Goal: Information Seeking & Learning: Learn about a topic

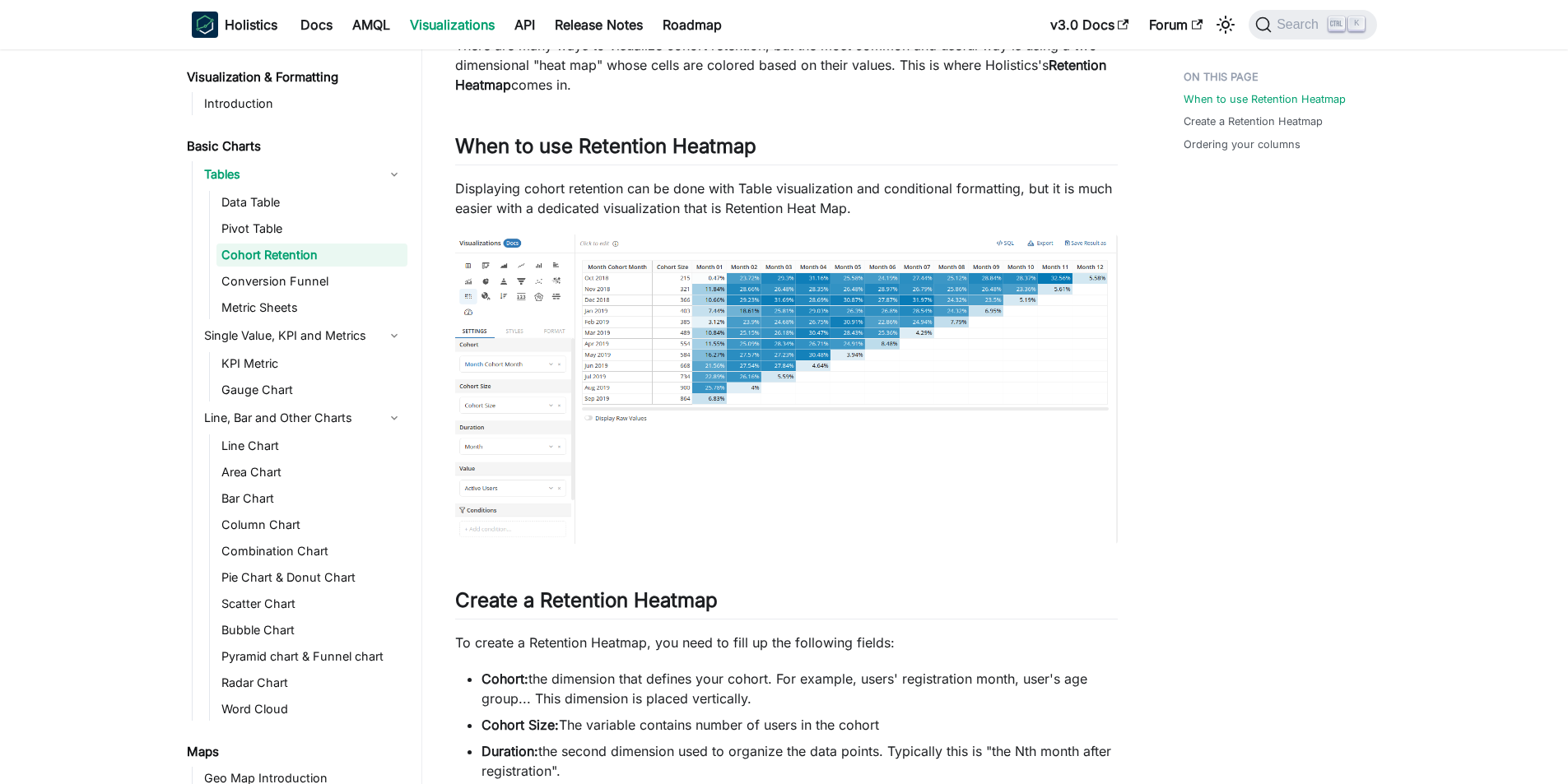
click at [697, 305] on img at bounding box center [786, 389] width 663 height 308
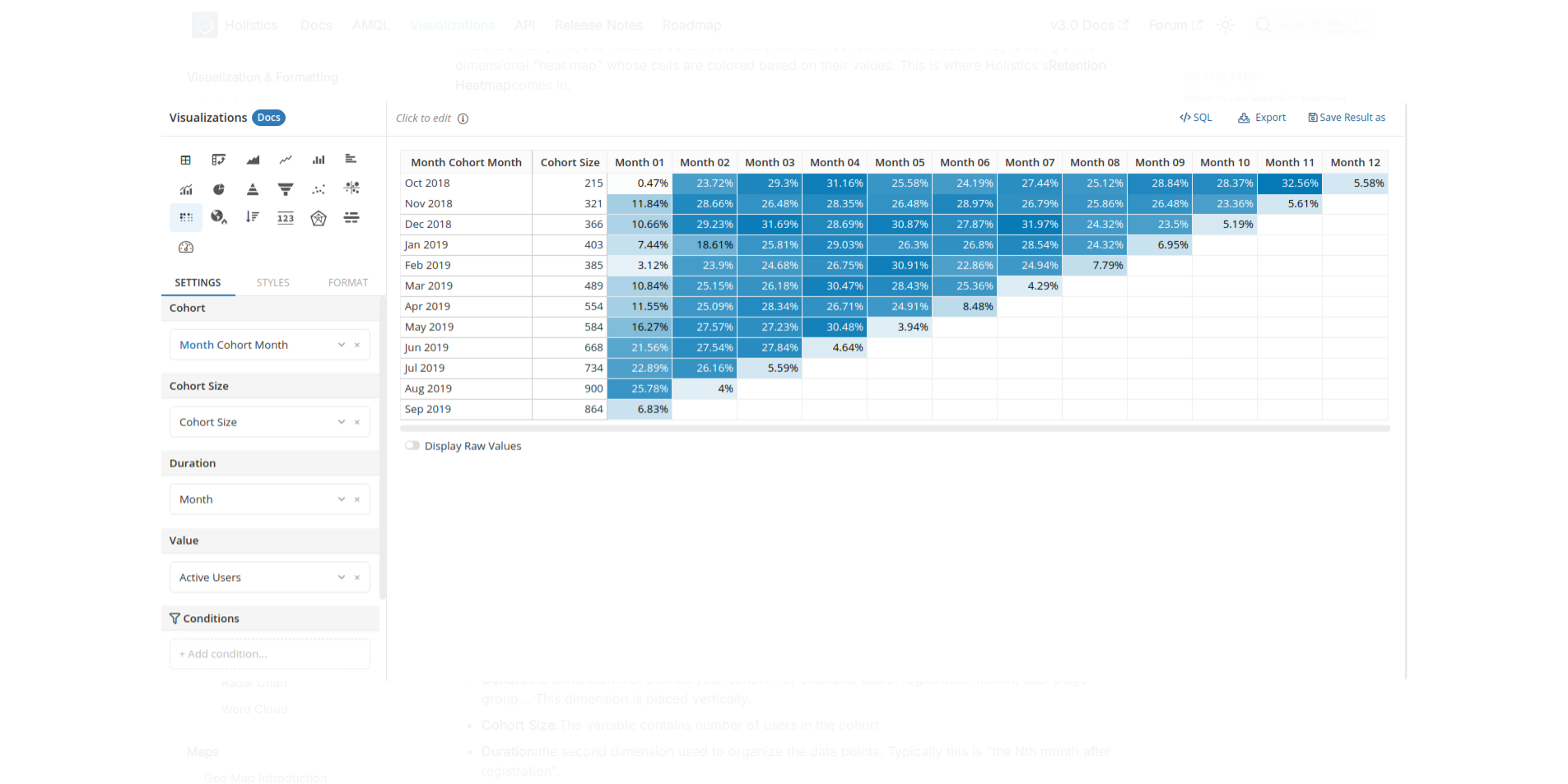
click at [535, 176] on img at bounding box center [783, 392] width 1246 height 581
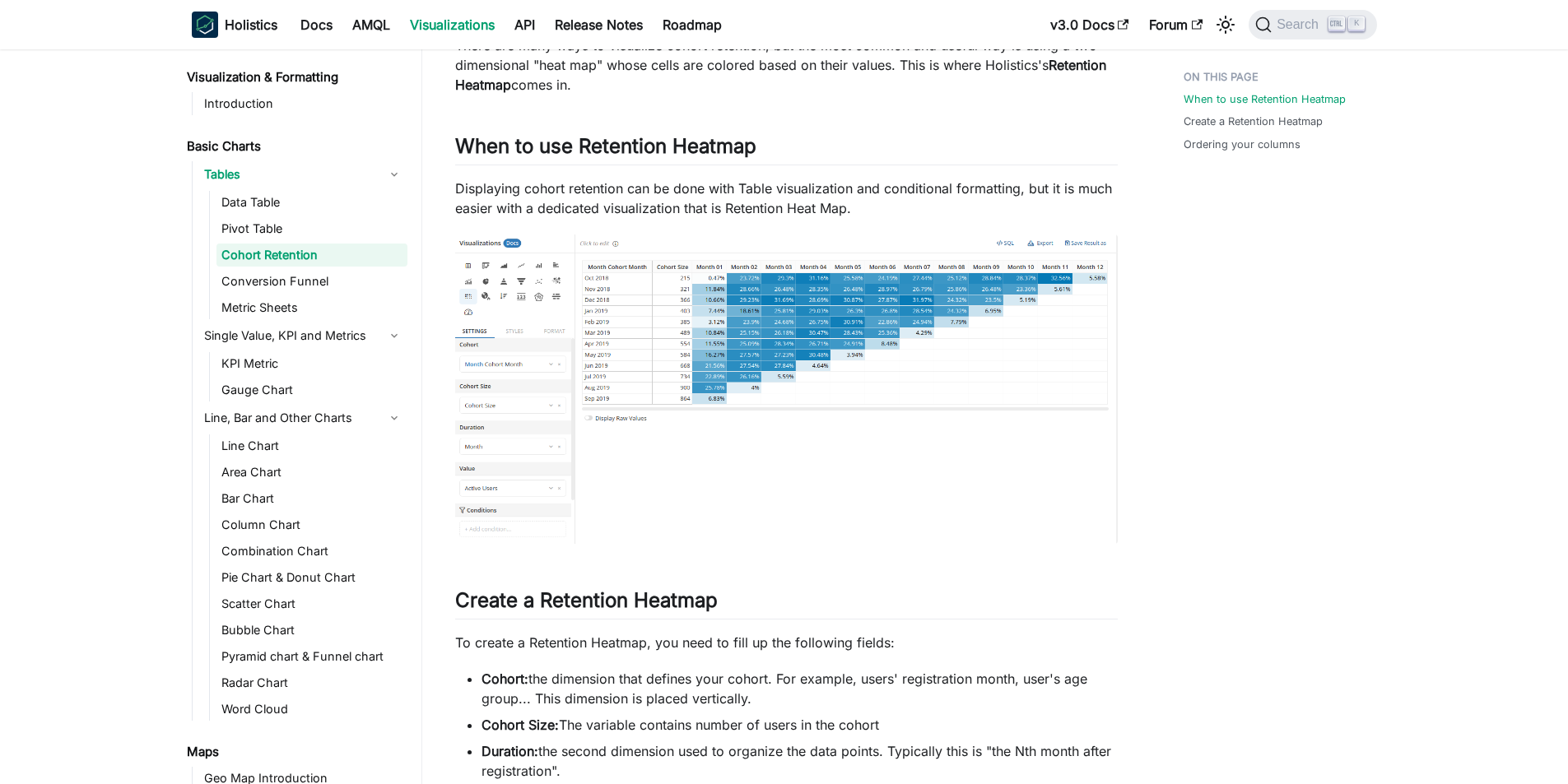
click at [771, 308] on img at bounding box center [786, 389] width 663 height 308
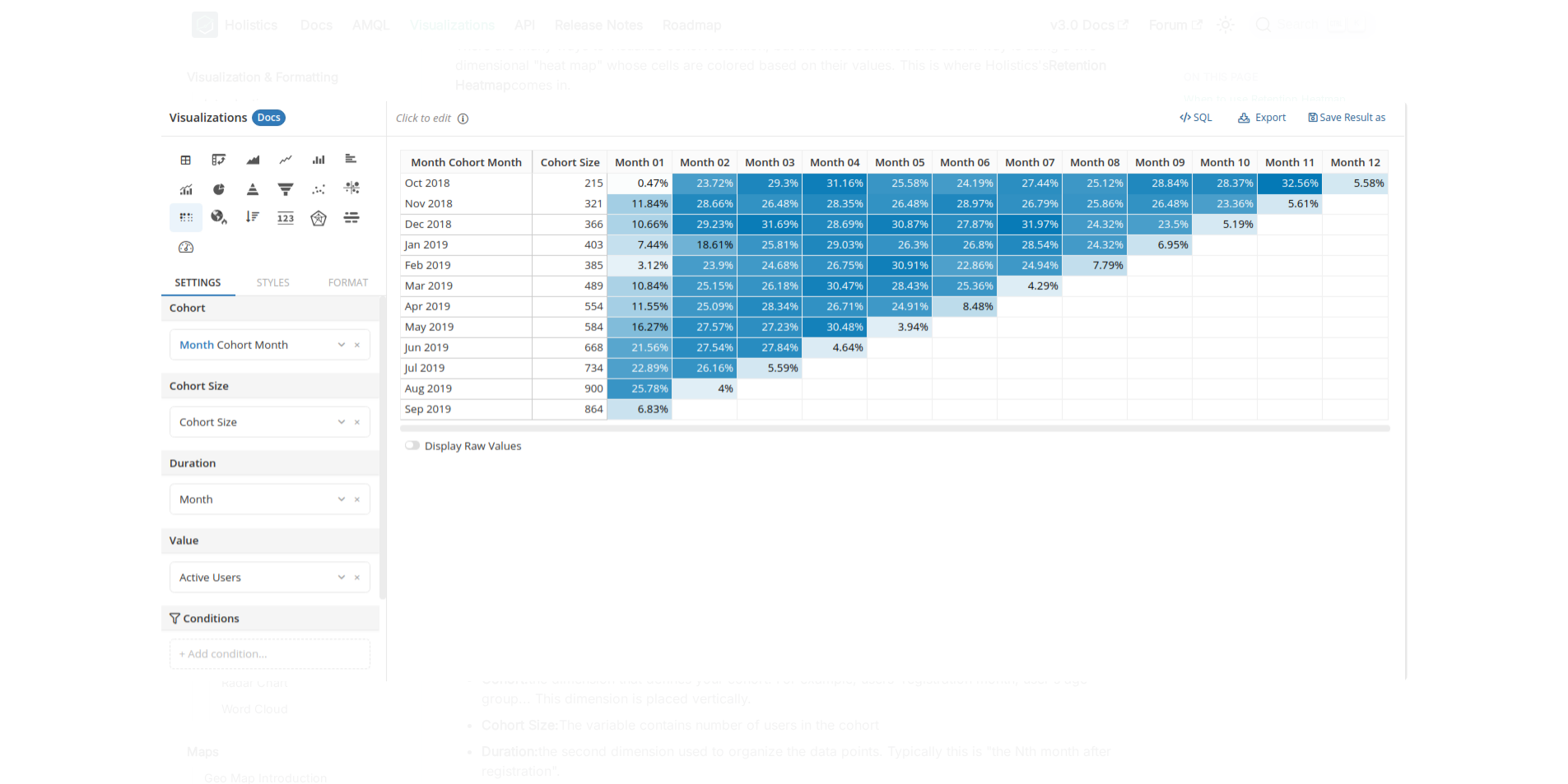
click at [1006, 90] on div at bounding box center [784, 392] width 1568 height 784
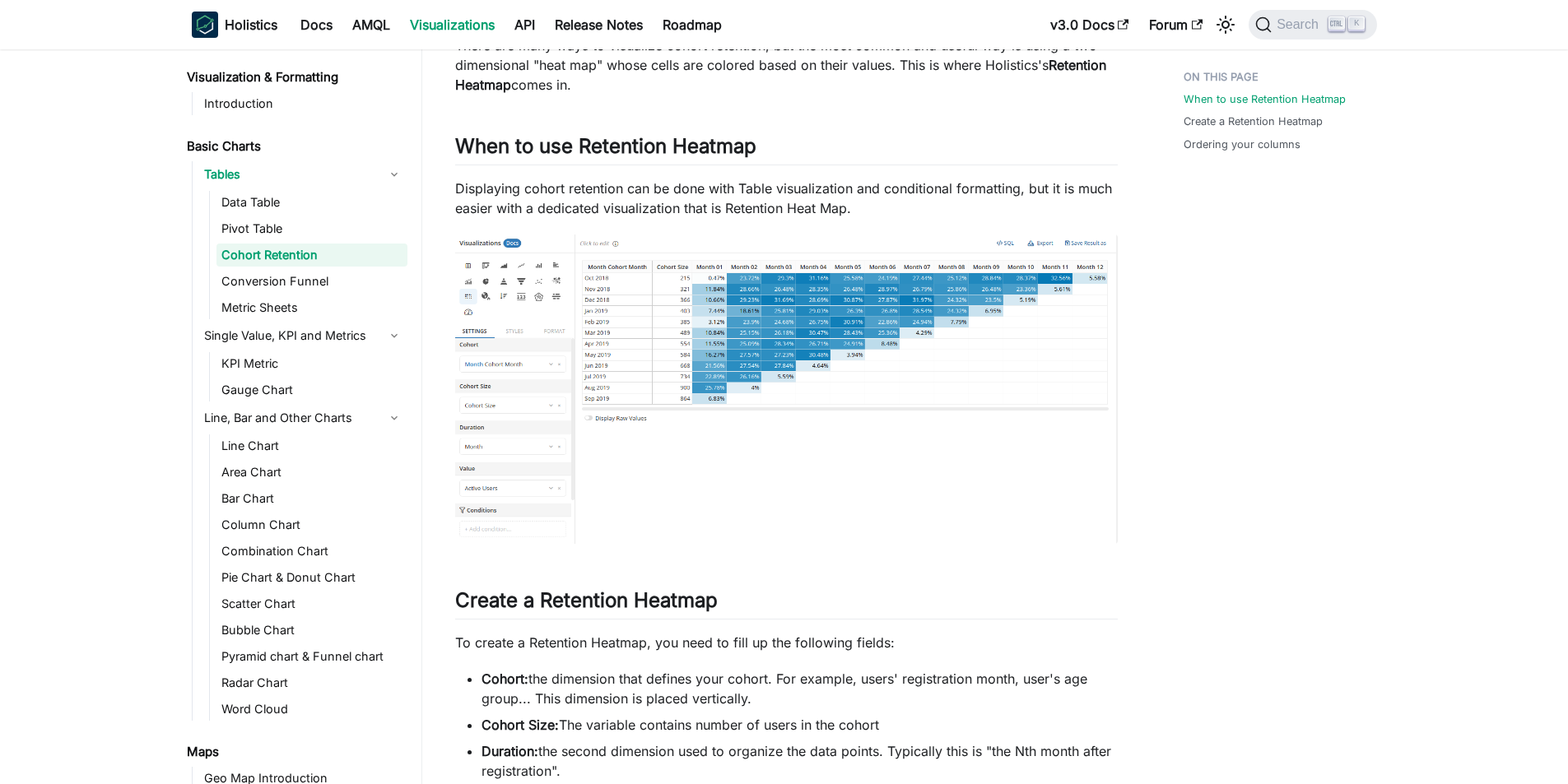
click at [697, 322] on img at bounding box center [786, 389] width 663 height 308
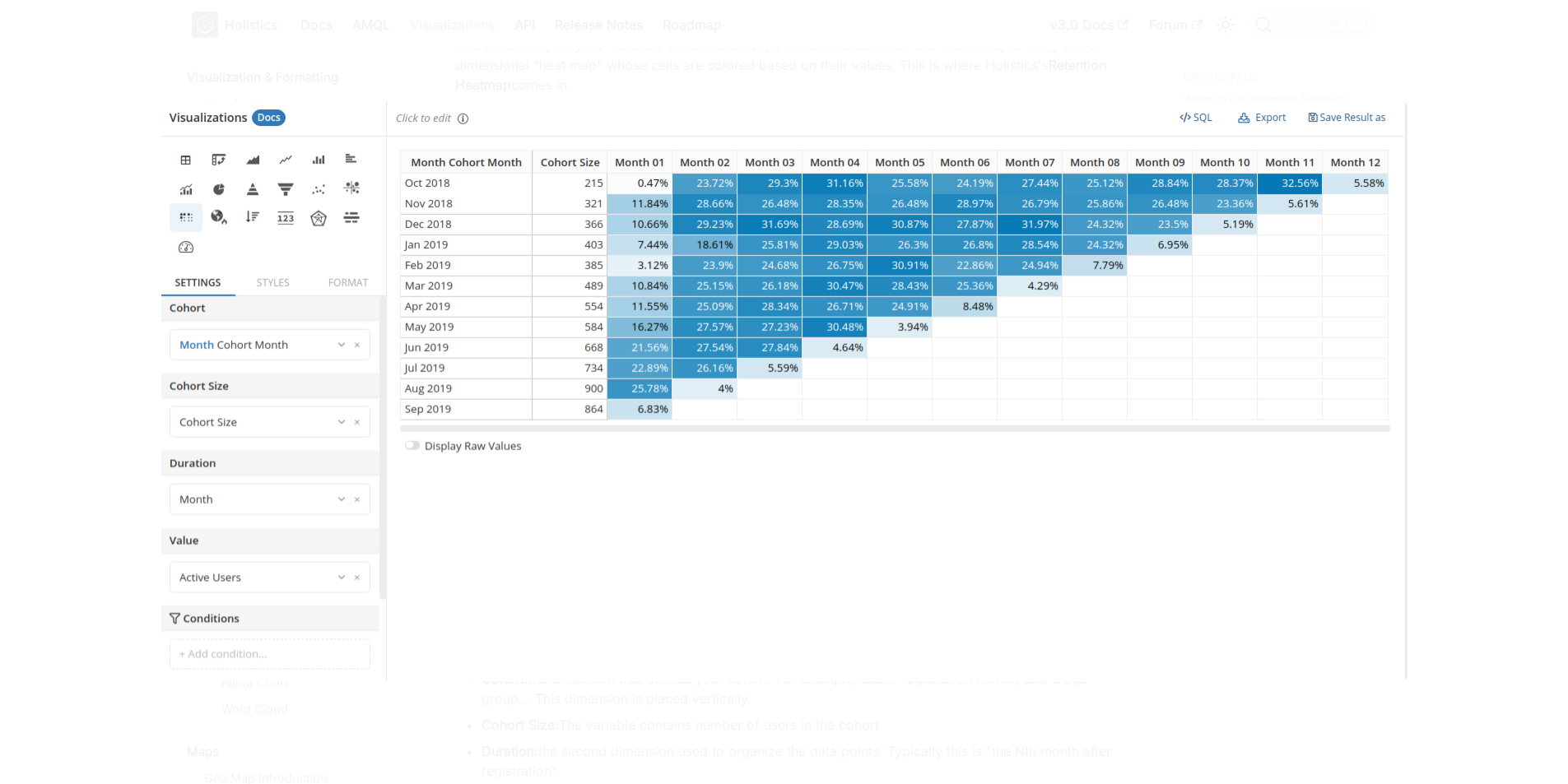
click at [94, 170] on div at bounding box center [784, 392] width 1568 height 784
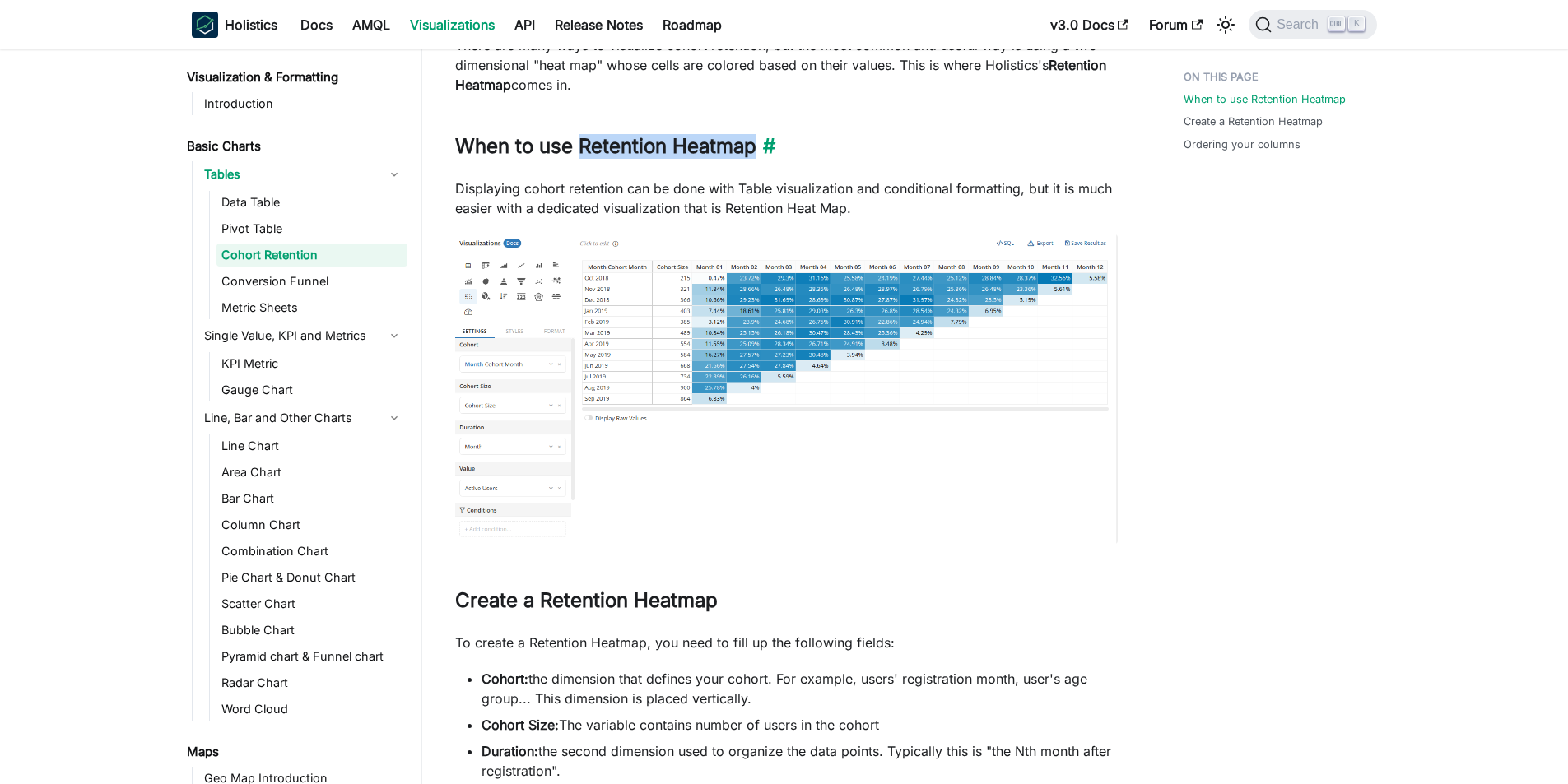
drag, startPoint x: 579, startPoint y: 139, endPoint x: 778, endPoint y: 150, distance: 199.3
click at [778, 150] on h2 "When to use Retention Heatmap ​" at bounding box center [786, 150] width 663 height 31
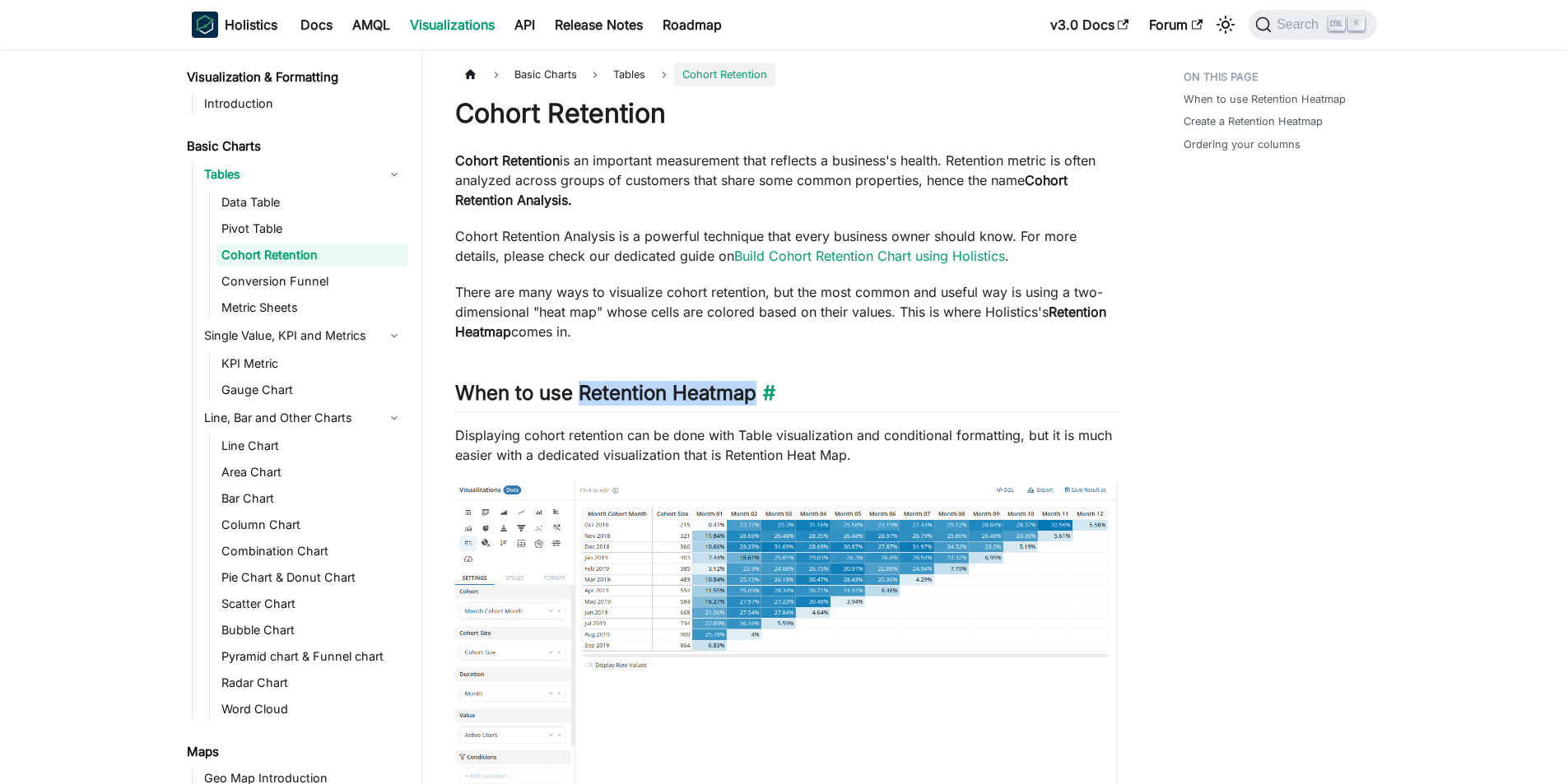
click at [685, 389] on h2 "When to use Retention Heatmap ​" at bounding box center [786, 396] width 663 height 31
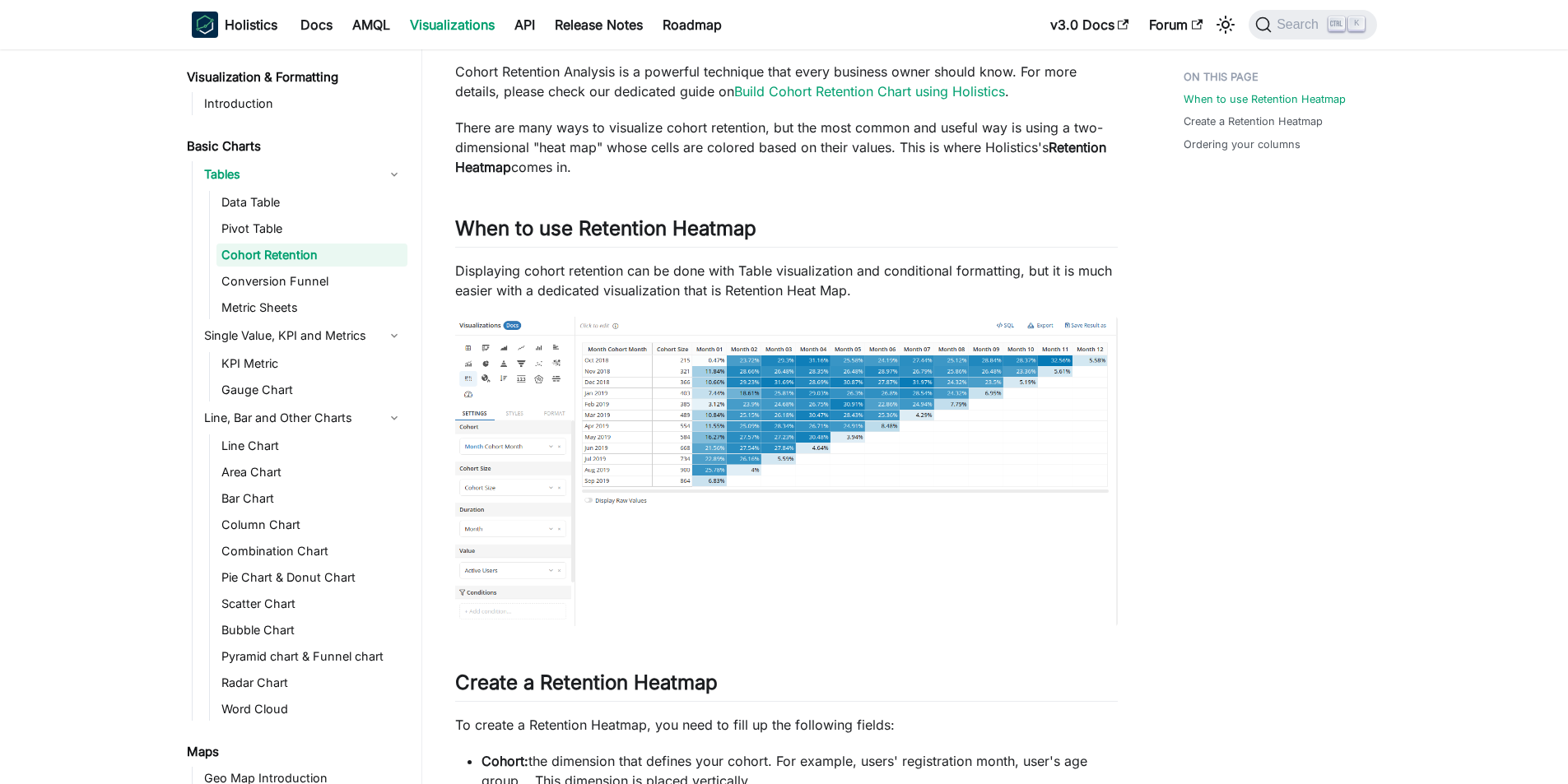
scroll to position [329, 0]
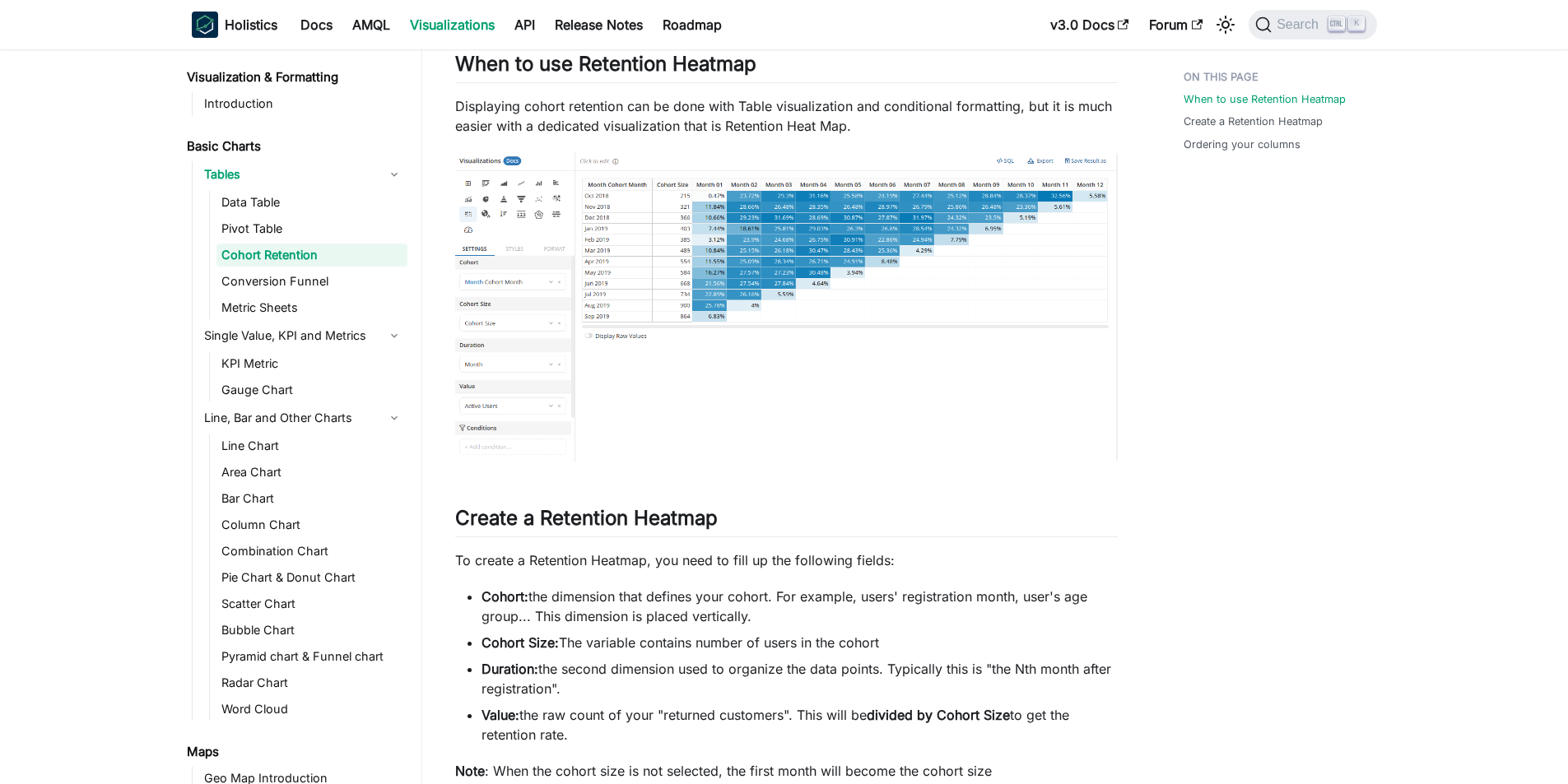
click at [747, 273] on img at bounding box center [786, 306] width 663 height 308
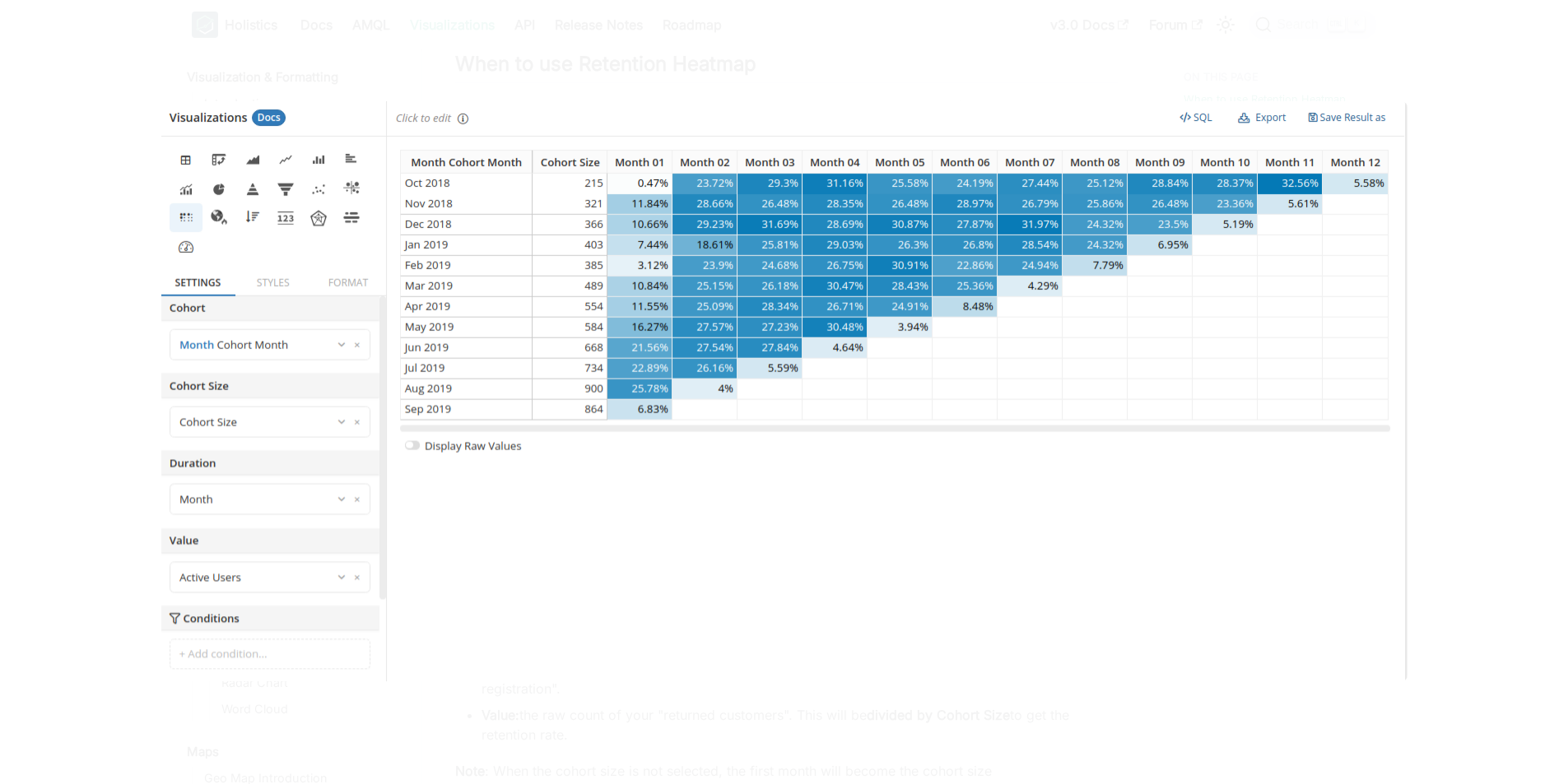
click at [112, 425] on div at bounding box center [784, 392] width 1568 height 784
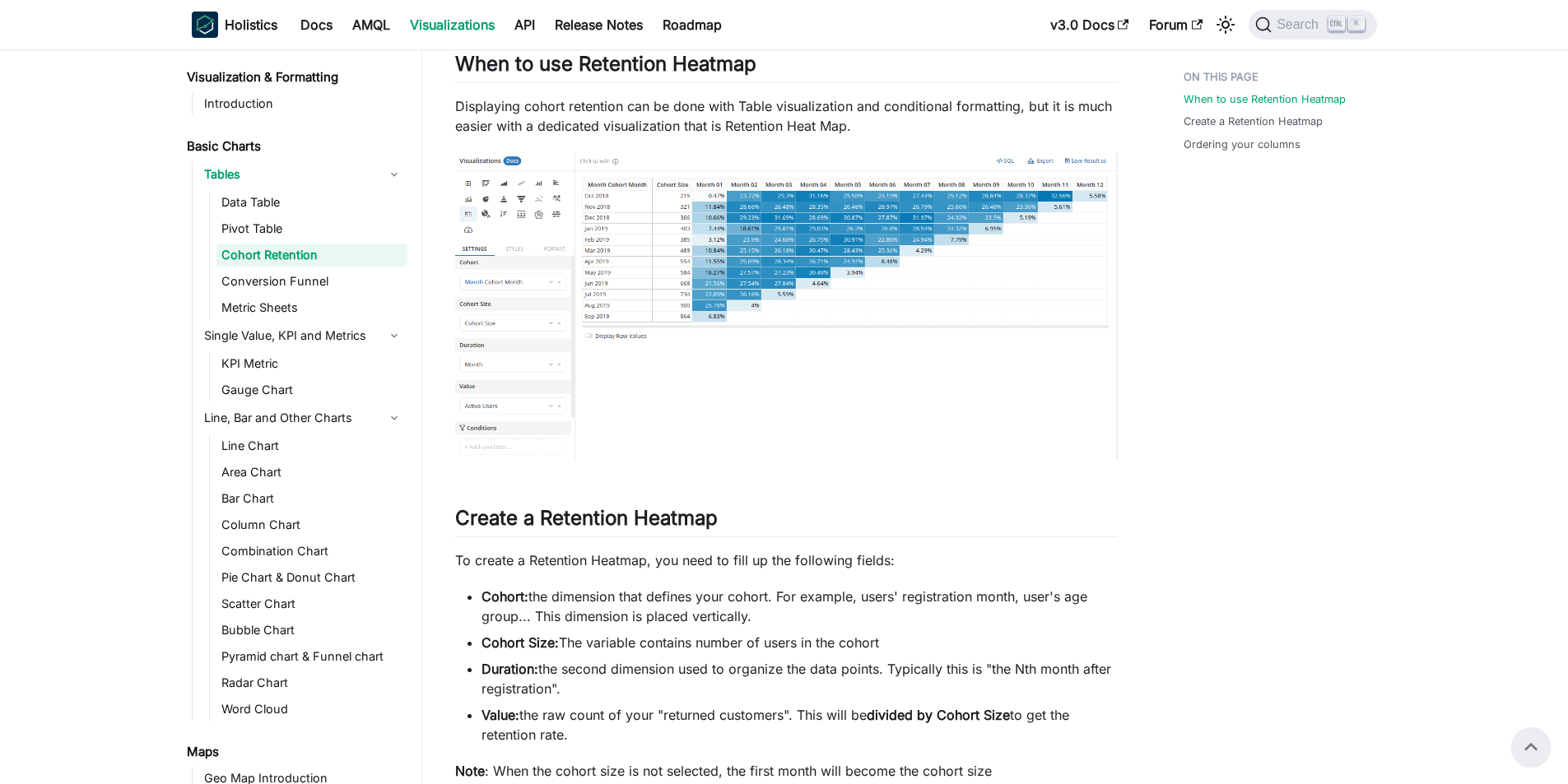
scroll to position [247, 0]
